Goal: Use online tool/utility: Use online tool/utility

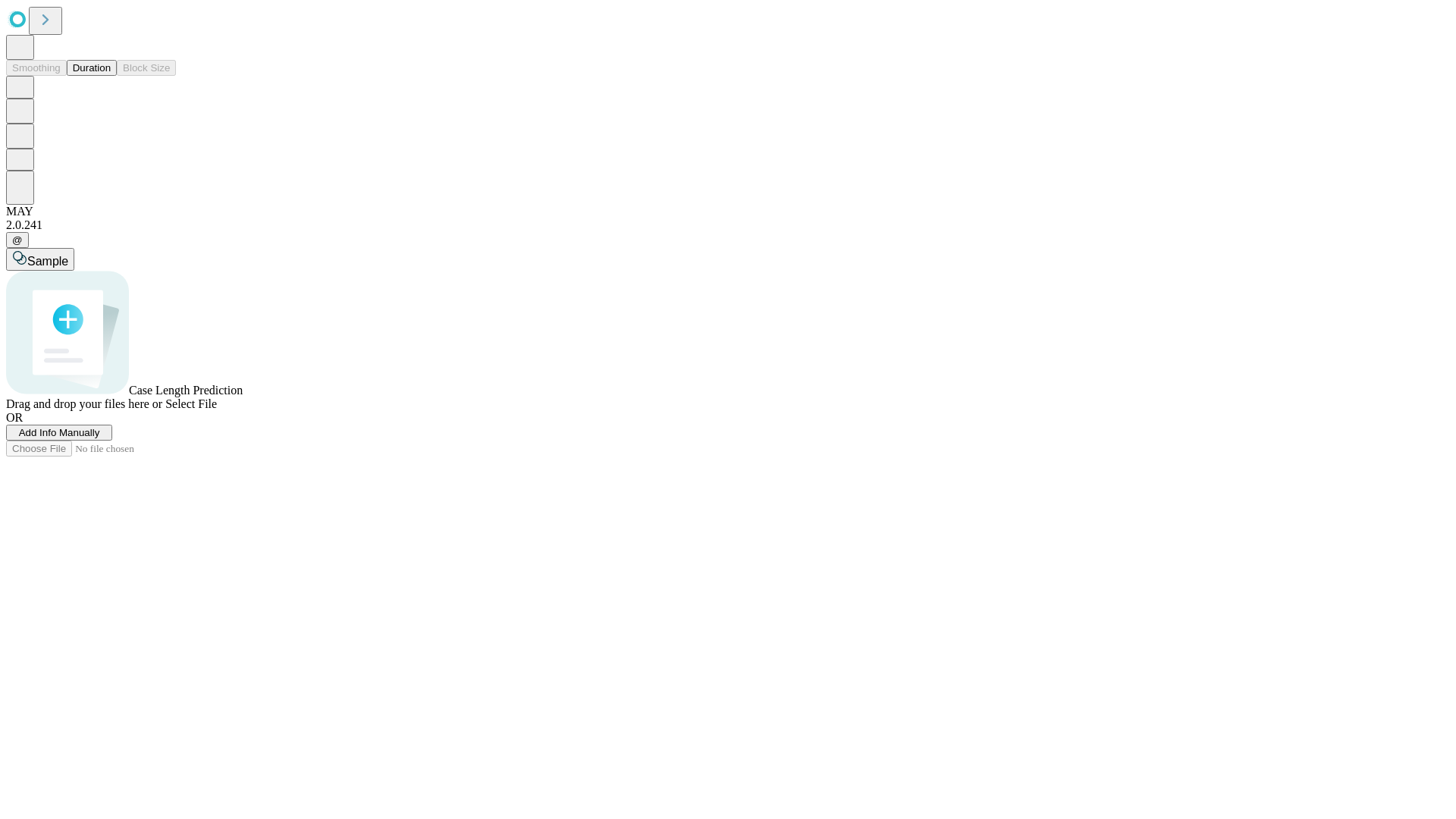
click at [217, 410] on span "Select File" at bounding box center [190, 403] width 52 height 13
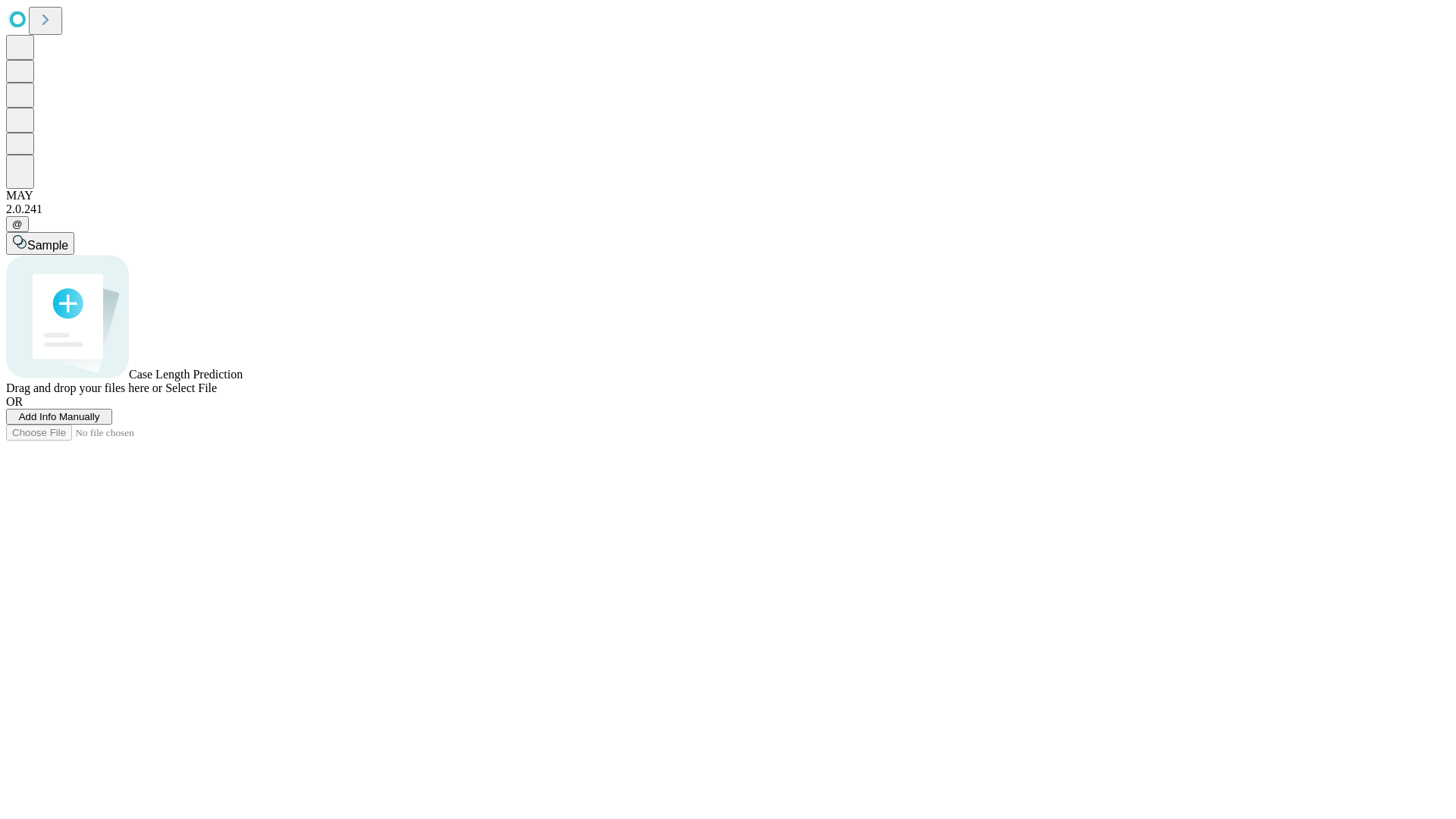
click at [217, 394] on span "Select File" at bounding box center [190, 388] width 52 height 13
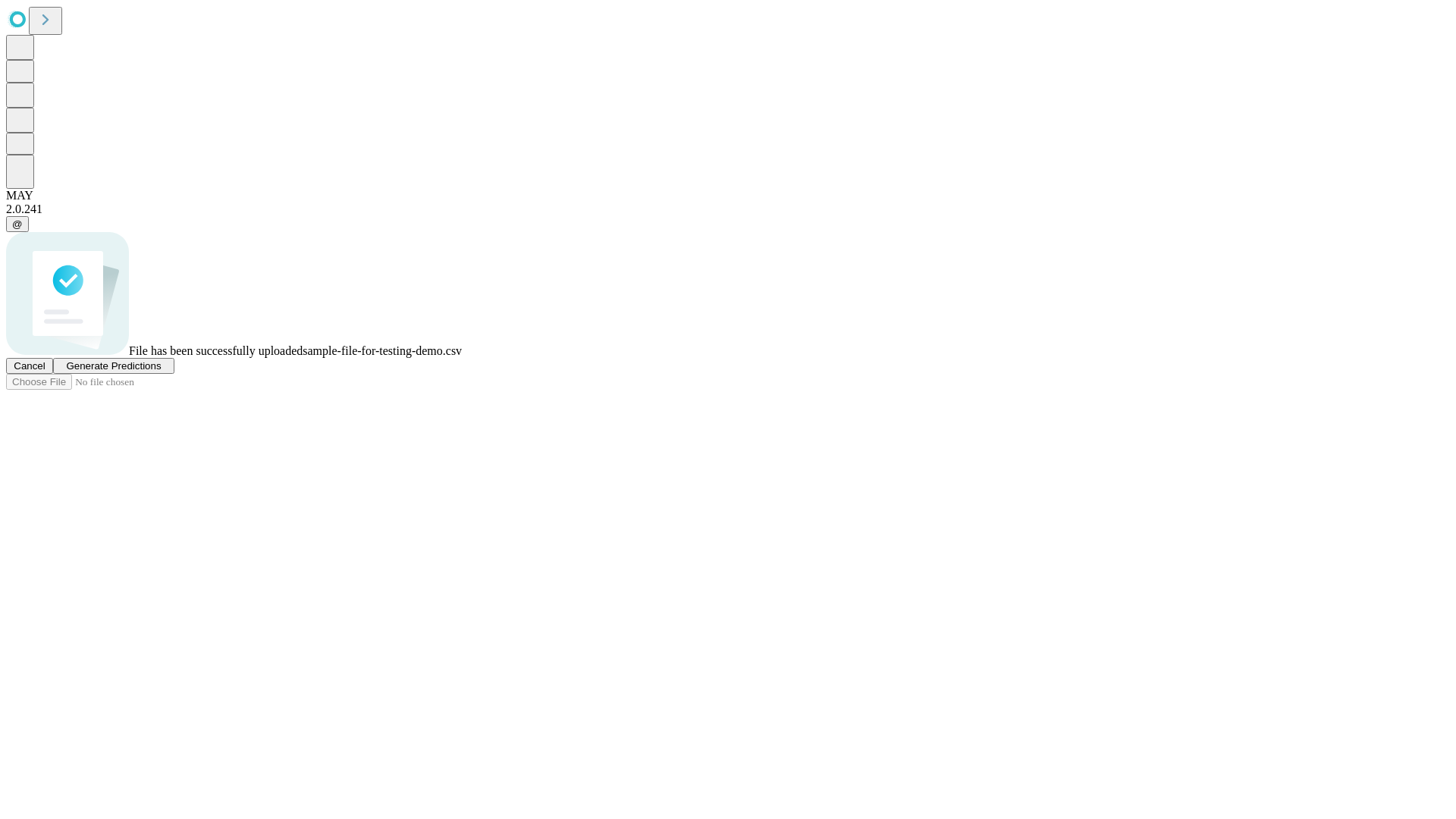
click at [161, 372] on span "Generate Predictions" at bounding box center [113, 366] width 95 height 12
